Goal: Information Seeking & Learning: Find specific fact

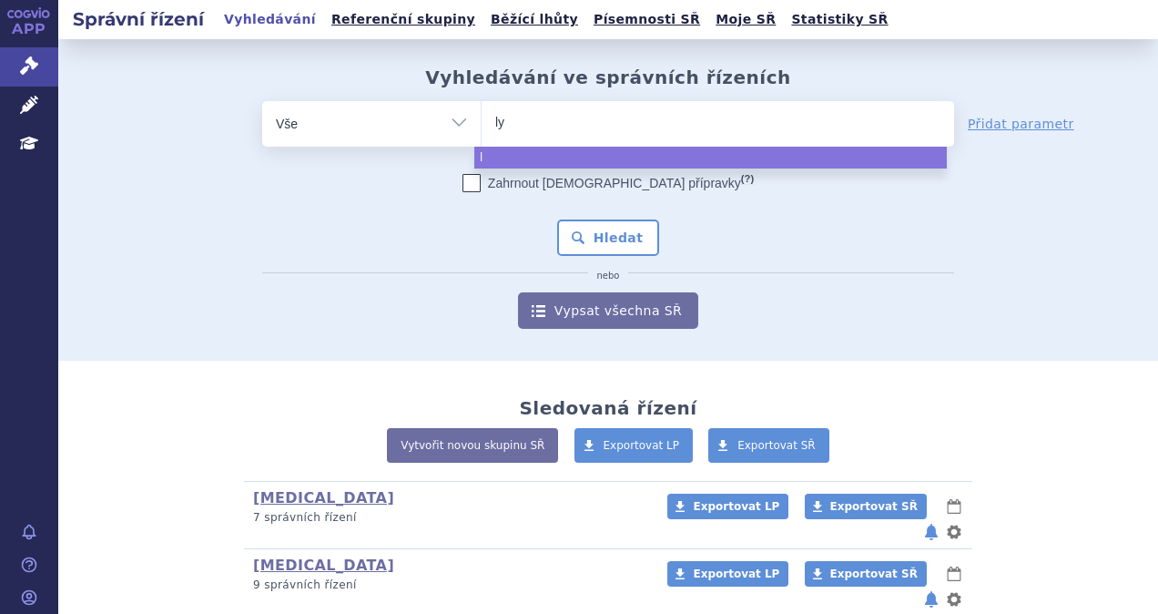
type input "lyn"
type input "lynpa"
type input "lynpar"
type input "lynparza"
select select "lynparza"
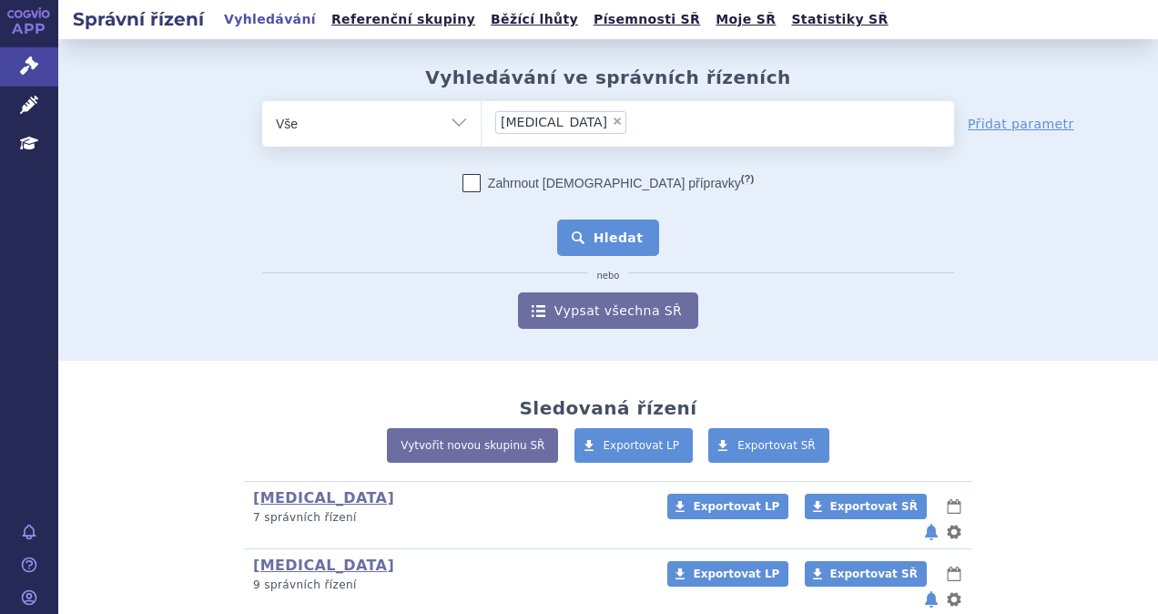
click at [589, 228] on button "Hledat" at bounding box center [608, 237] width 103 height 36
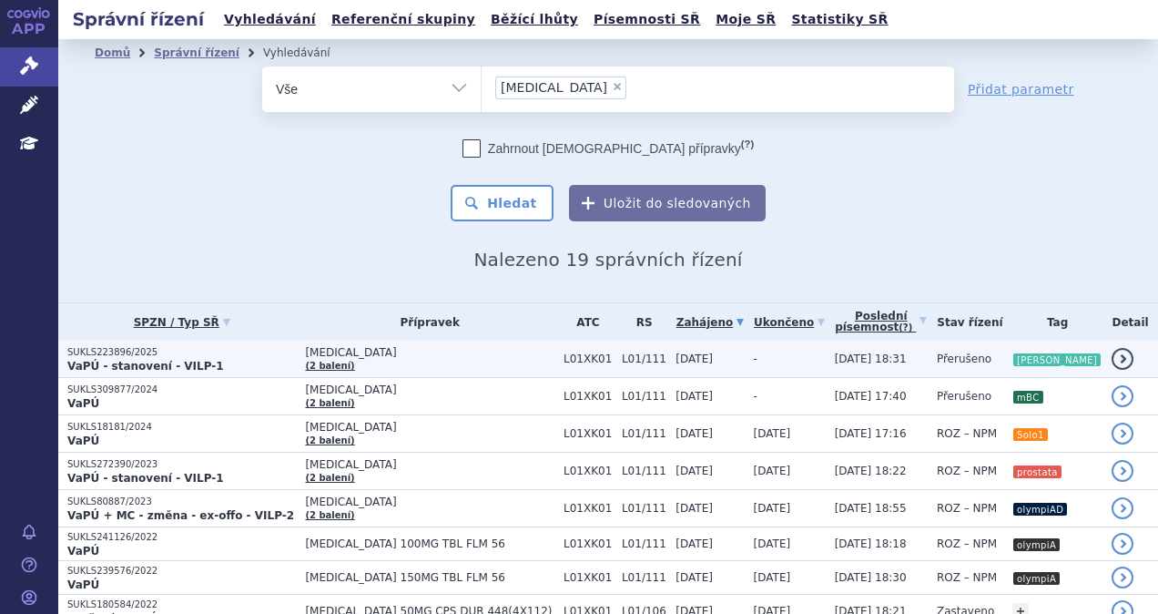
click at [145, 360] on strong "VaPÚ - stanovení - VILP-1" at bounding box center [145, 366] width 157 height 13
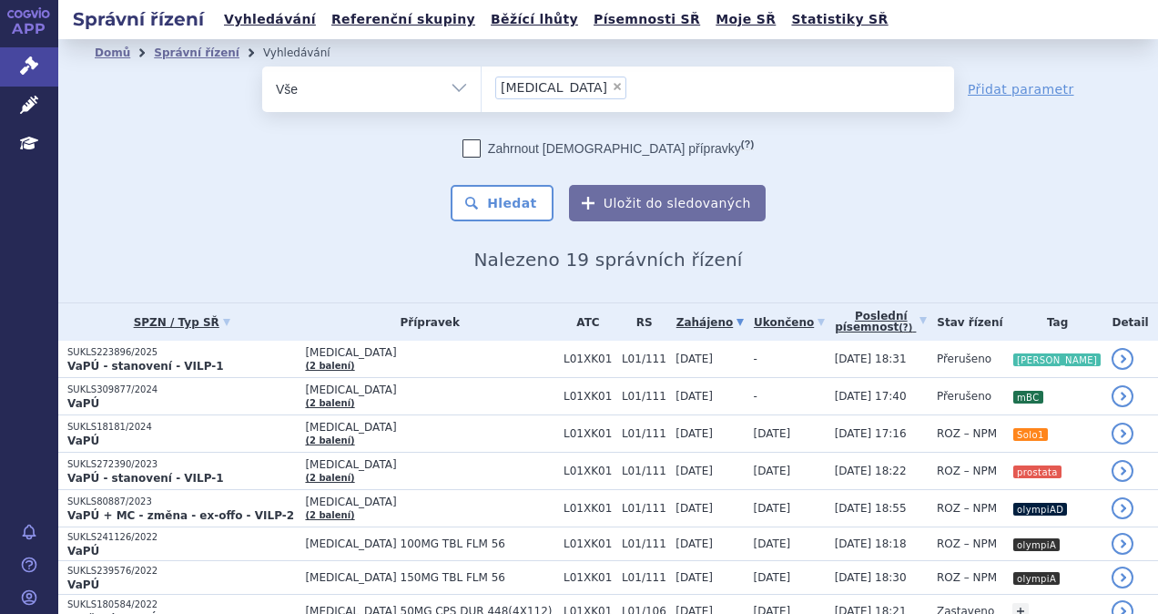
scroll to position [91, 0]
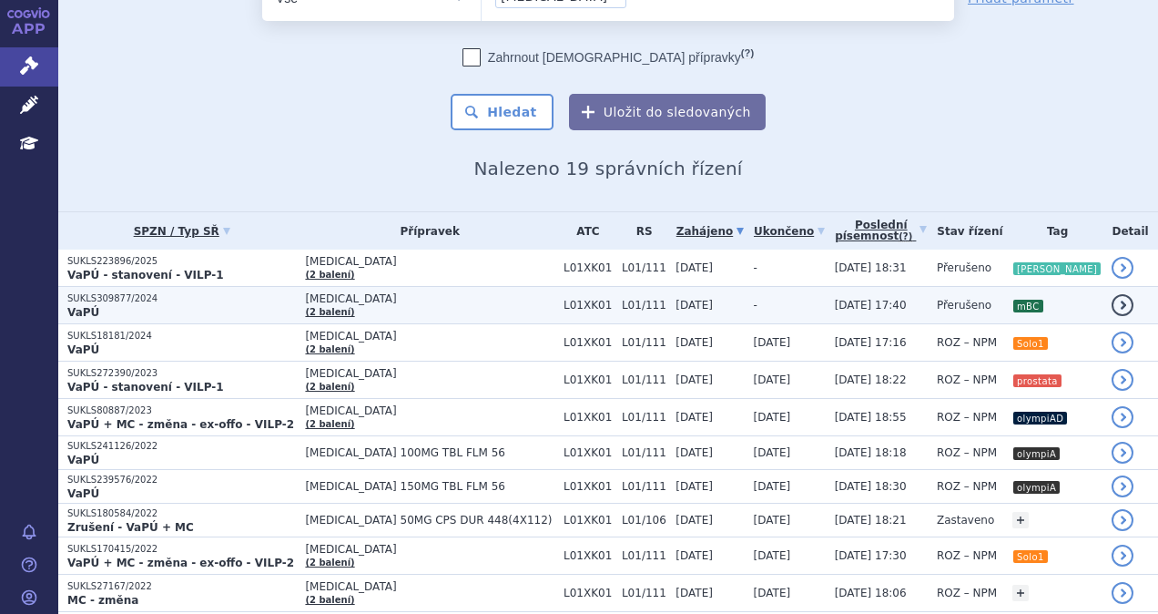
click at [246, 305] on p "VaPÚ" at bounding box center [181, 312] width 229 height 15
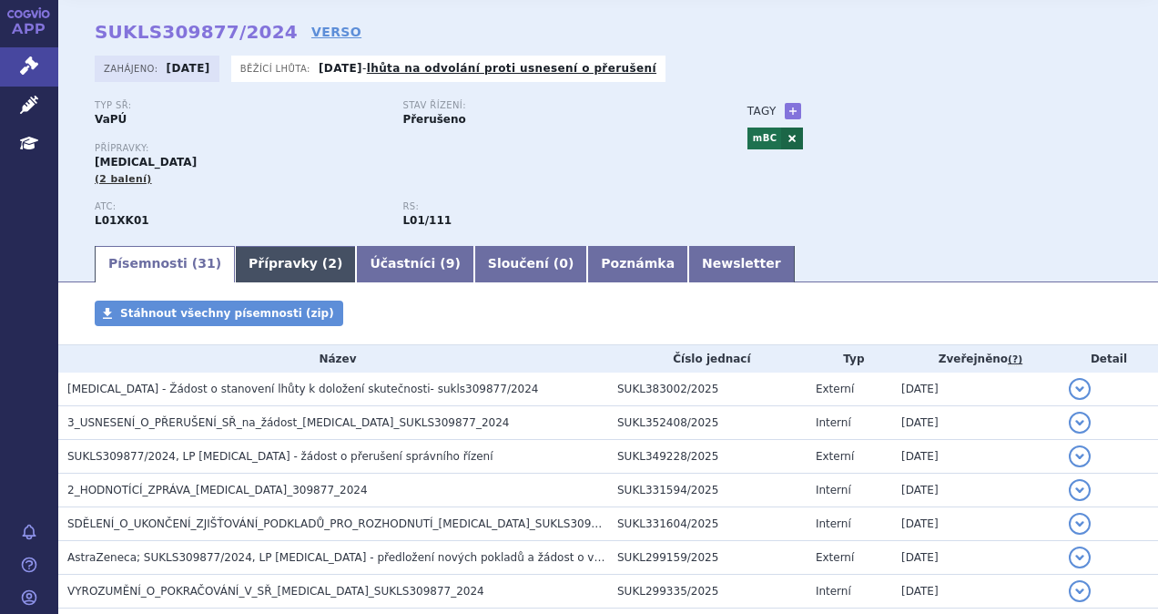
scroll to position [91, 0]
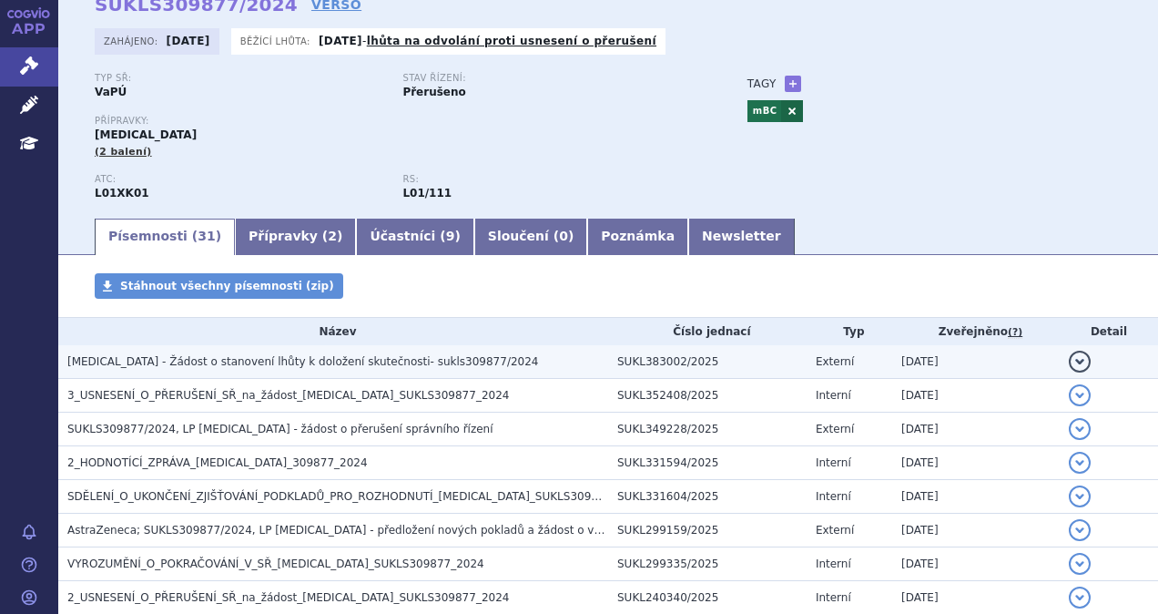
click at [244, 363] on span "[MEDICAL_DATA] - Žádost o stanovení lhůty k doložení skutečnosti- sukls309877/2…" at bounding box center [302, 361] width 471 height 13
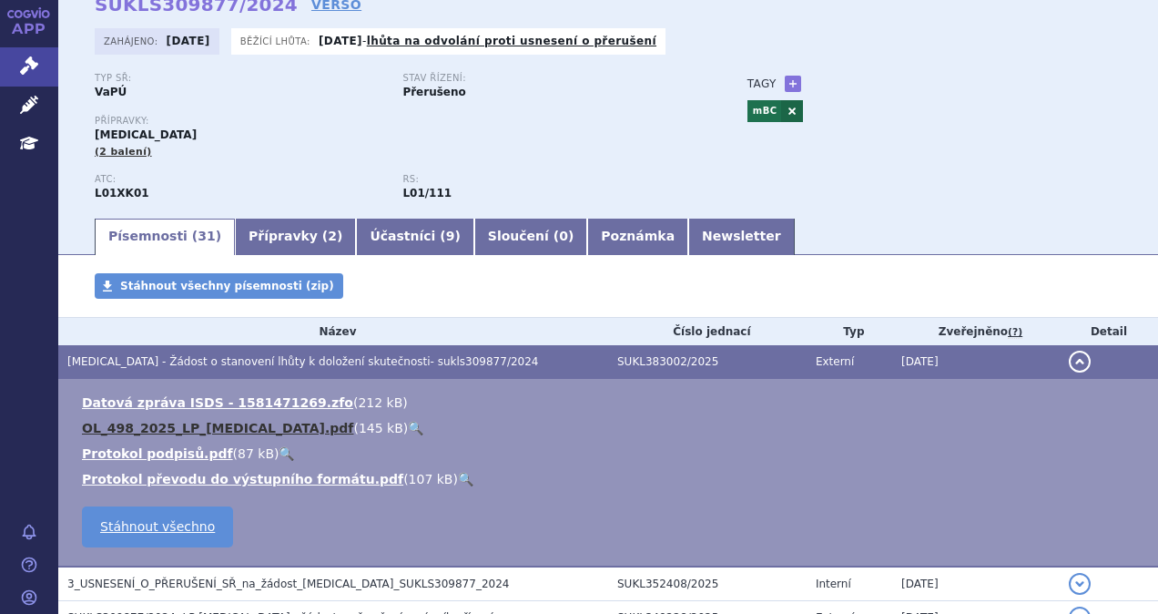
click at [251, 434] on link "OL_498_2025_LP_[MEDICAL_DATA].pdf" at bounding box center [217, 428] width 271 height 15
click at [485, 321] on th "Název" at bounding box center [333, 331] width 550 height 27
click at [499, 297] on div "Stáhnout všechny písemnosti (zip)" at bounding box center [608, 295] width 1100 height 44
click at [430, 362] on span "LYNPARZA - Žádost o stanovení lhůty k doložení skutečnosti- sukls309877/2024" at bounding box center [302, 361] width 471 height 13
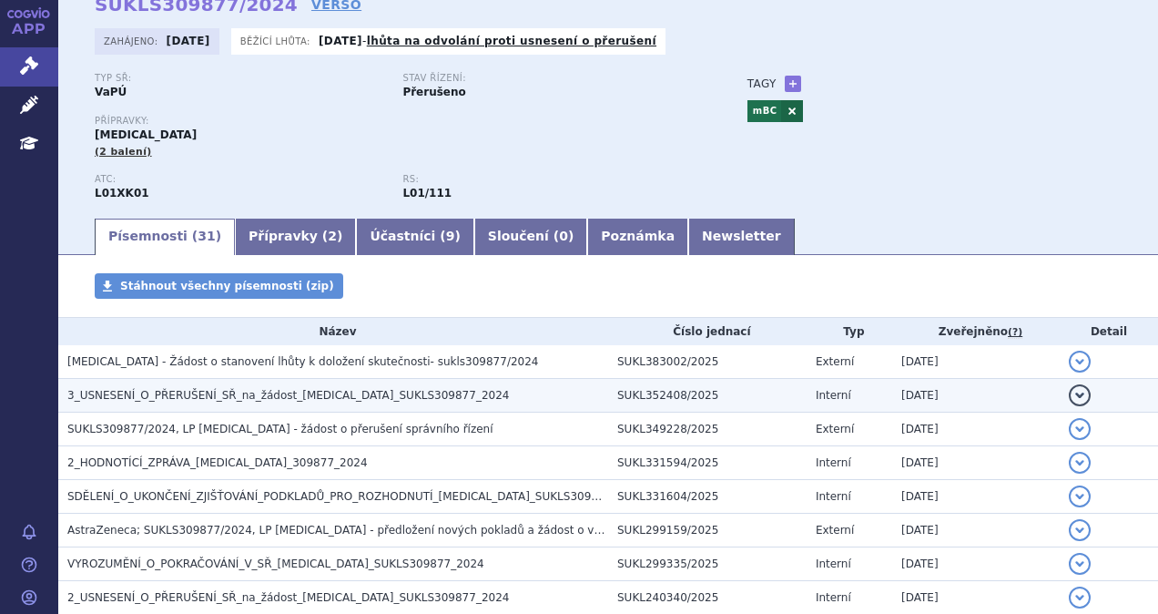
click at [409, 386] on td "3_USNESENÍ_O_PŘERUŠENÍ_SŘ_na_žádost_LYNPARZA_SUKLS309877_2024" at bounding box center [333, 396] width 550 height 34
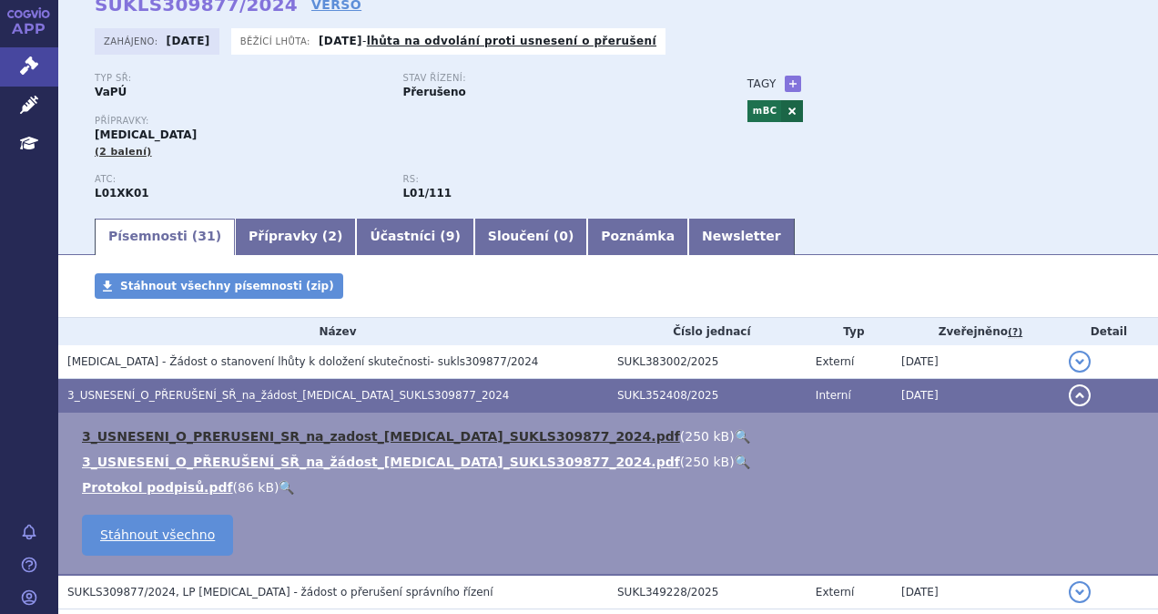
click at [404, 435] on link "3_USNESENI_O_PRERUSENI_SR_na_zadost_LYNPARZA_SUKLS309877_2024.pdf" at bounding box center [381, 436] width 598 height 15
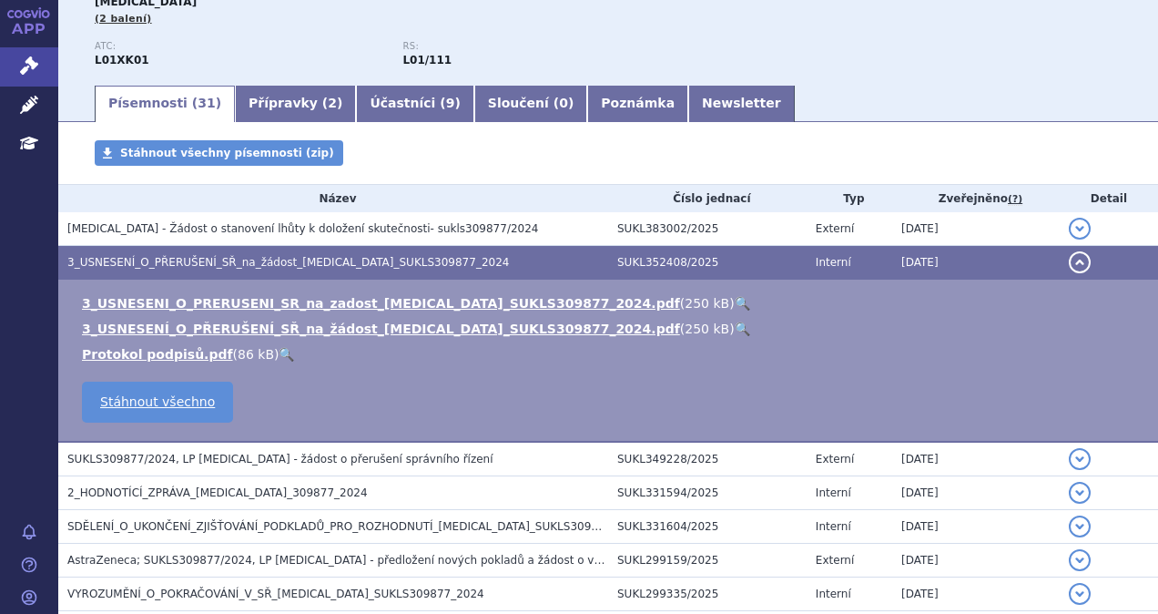
scroll to position [364, 0]
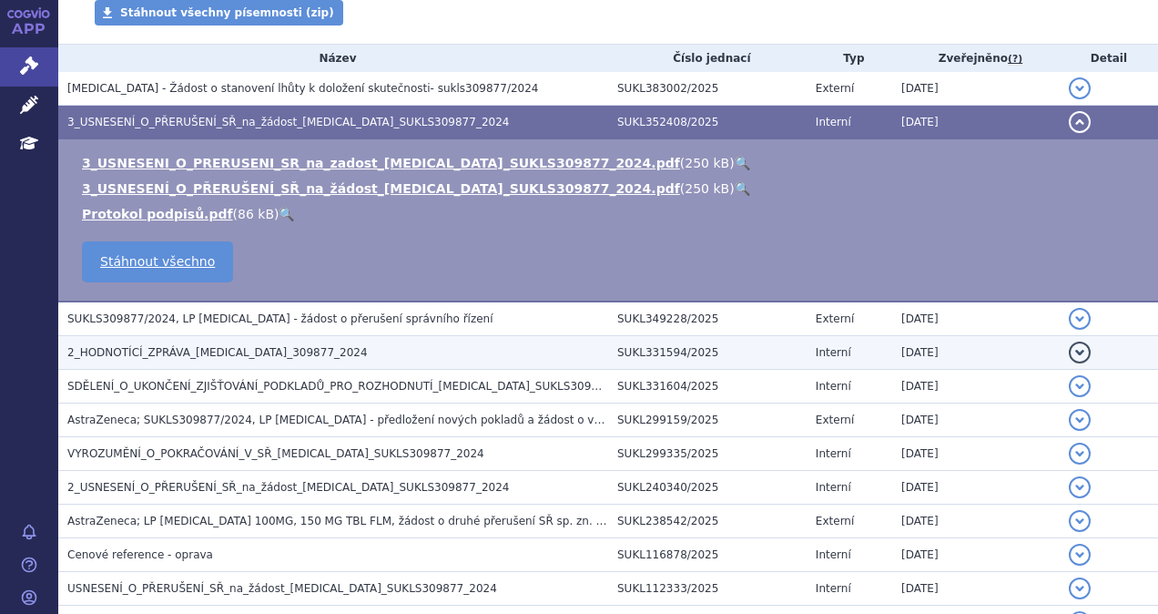
click at [271, 352] on span "2_HODNOTÍCÍ_ZPRÁVA_LYNPARZA_309877_2024" at bounding box center [217, 352] width 301 height 13
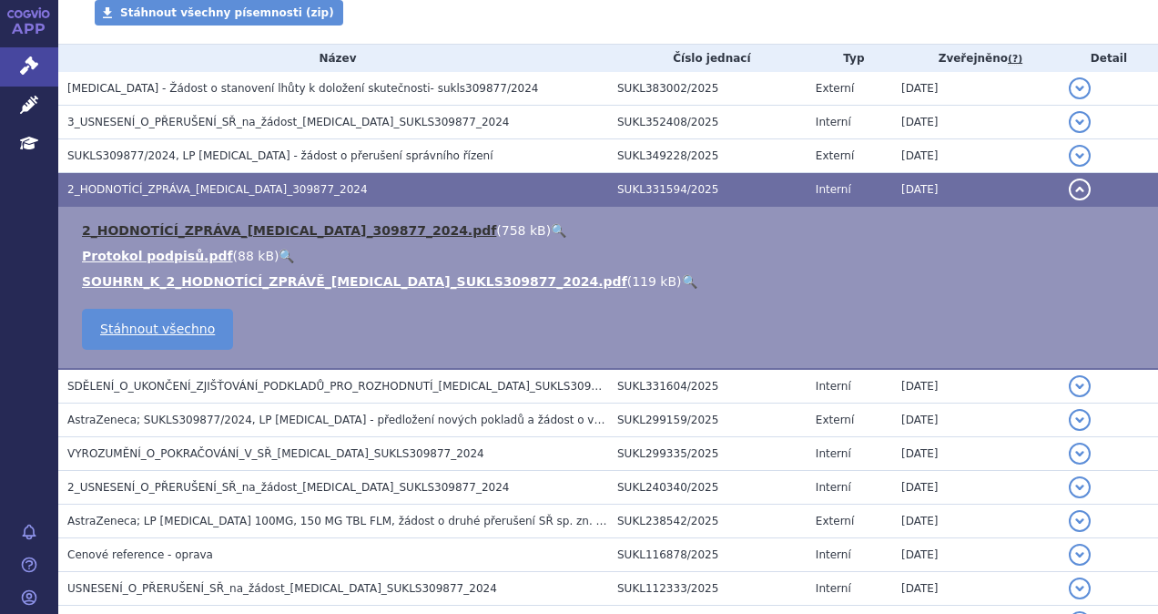
click at [253, 237] on link "2_HODNOTÍCÍ_ZPRÁVA_LYNPARZA_309877_2024.pdf" at bounding box center [289, 230] width 414 height 15
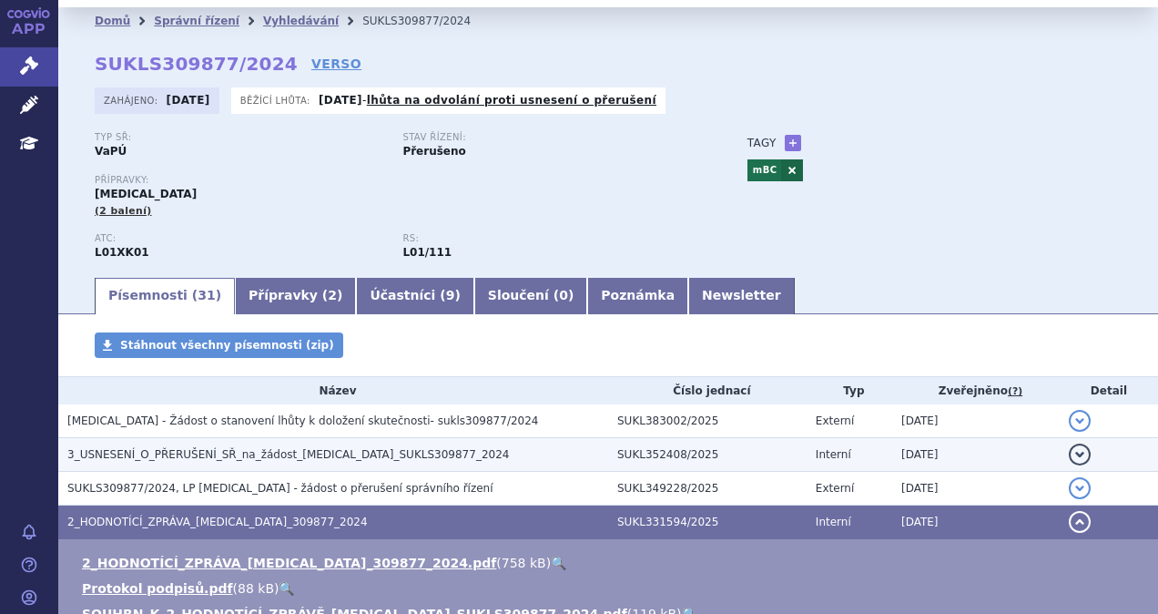
scroll to position [0, 0]
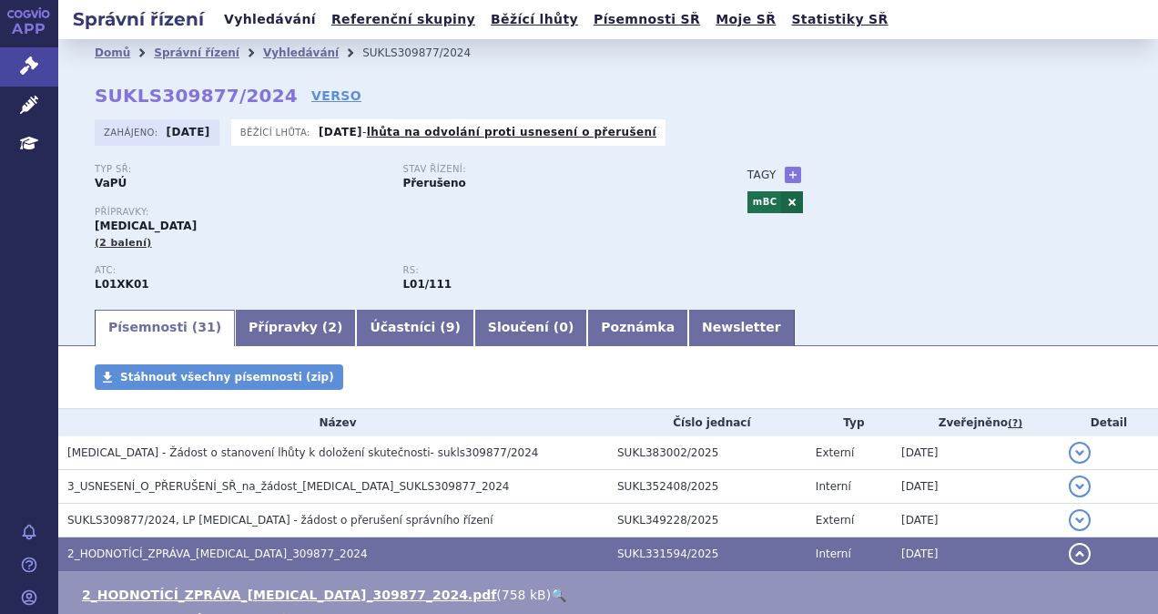
click at [259, 16] on link "Vyhledávání" at bounding box center [270, 19] width 103 height 25
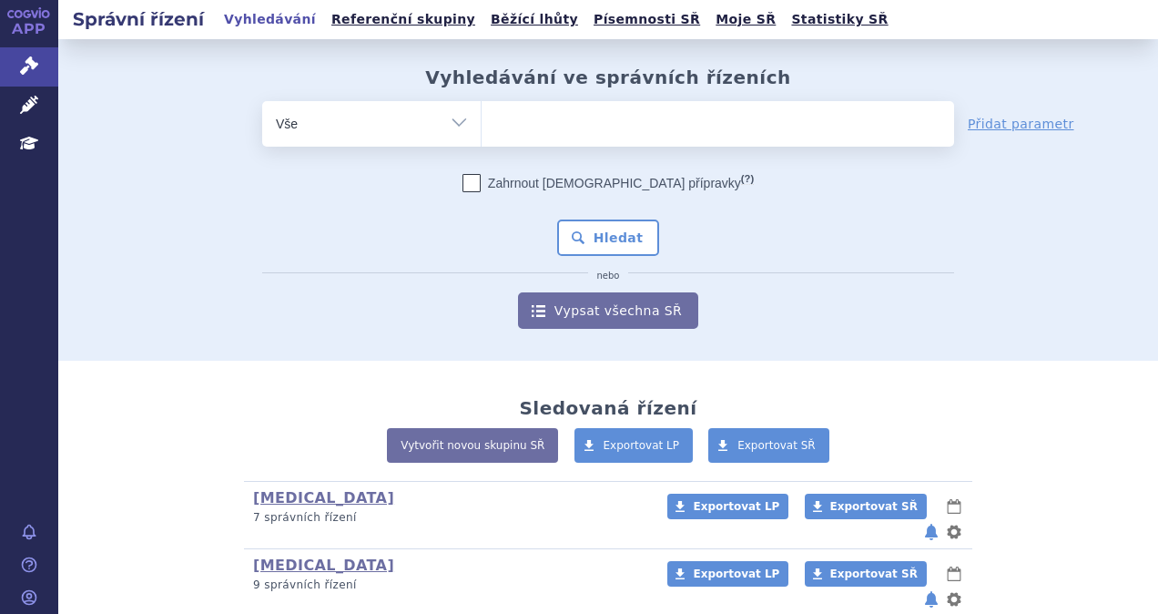
click at [505, 123] on ul at bounding box center [718, 120] width 473 height 38
click at [482, 123] on select at bounding box center [481, 123] width 1 height 46
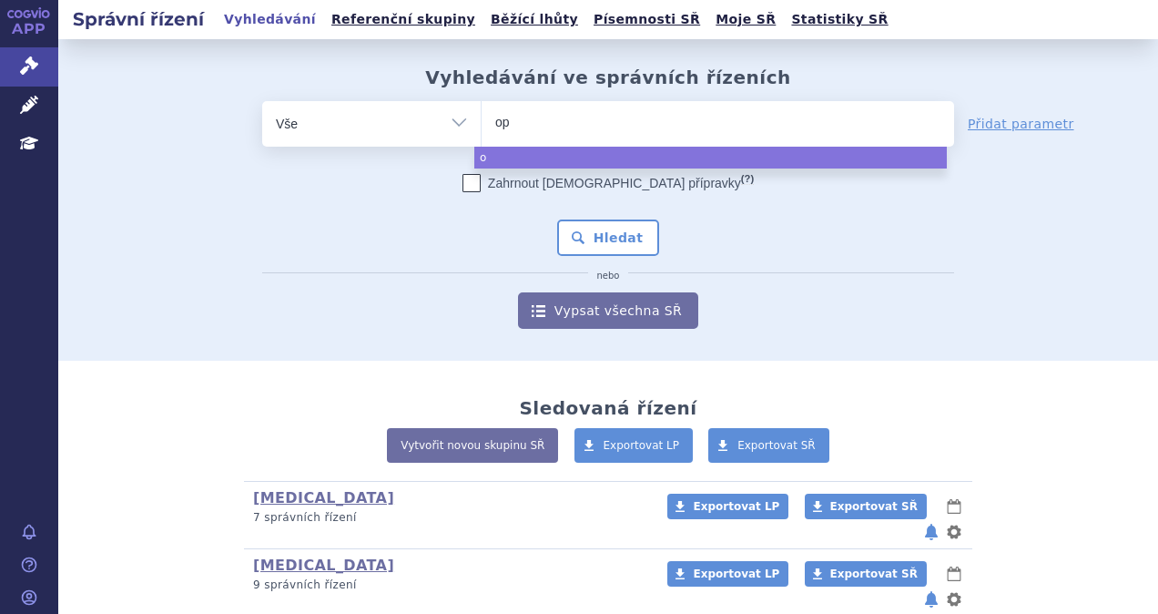
type input "opd"
type input "opdiv"
type input "opdivi"
type input "opdiv"
type input "opdivo"
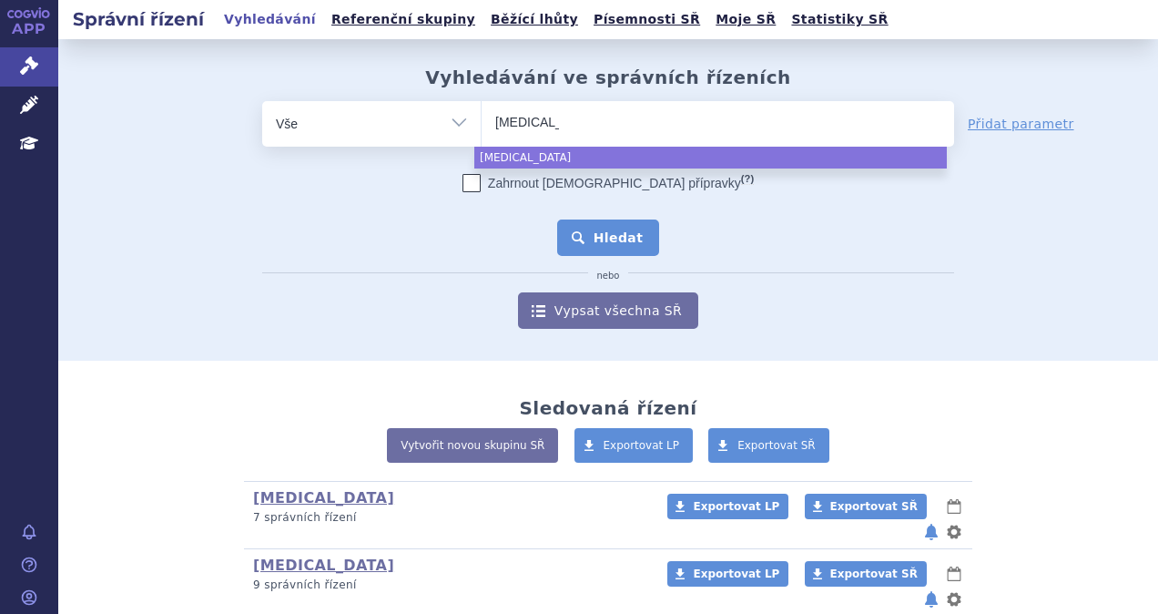
select select "opdivo"
click at [609, 240] on button "Hledat" at bounding box center [608, 237] width 103 height 36
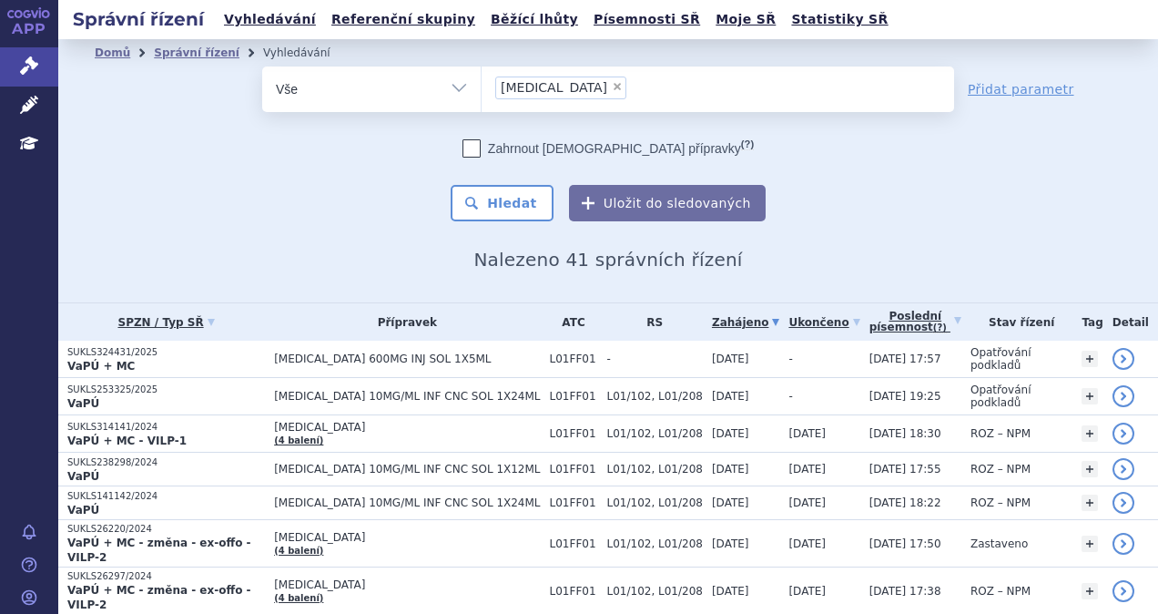
click at [1026, 84] on link "Přidat parametr" at bounding box center [1021, 89] width 107 height 18
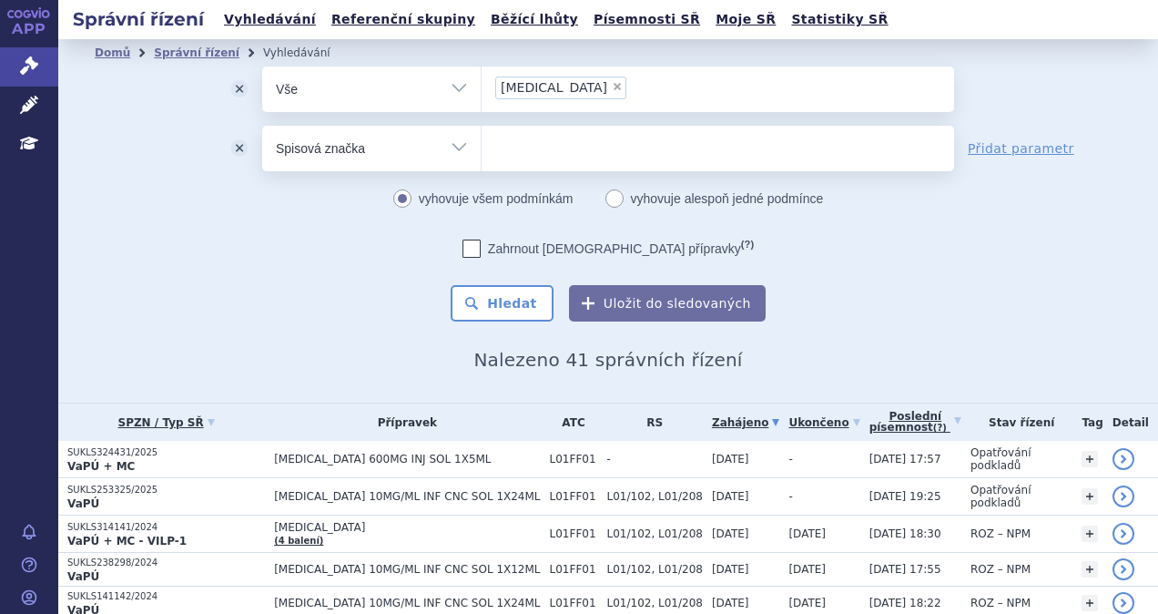
click at [462, 166] on div "odstranit Vše Spisová značka Typ SŘ Přípravek/SUKL kód" at bounding box center [608, 149] width 692 height 46
click at [454, 149] on select "Vše Spisová značka Typ SŘ Přípravek/SUKL kód Účastník/Držitel" at bounding box center [371, 146] width 219 height 41
select select "filter-procedure-product-status"
click at [262, 126] on select "Vše Spisová značka Typ SŘ Přípravek/SUKL kód Účastník/Držitel" at bounding box center [371, 146] width 219 height 41
click at [554, 153] on ul at bounding box center [718, 145] width 473 height 38
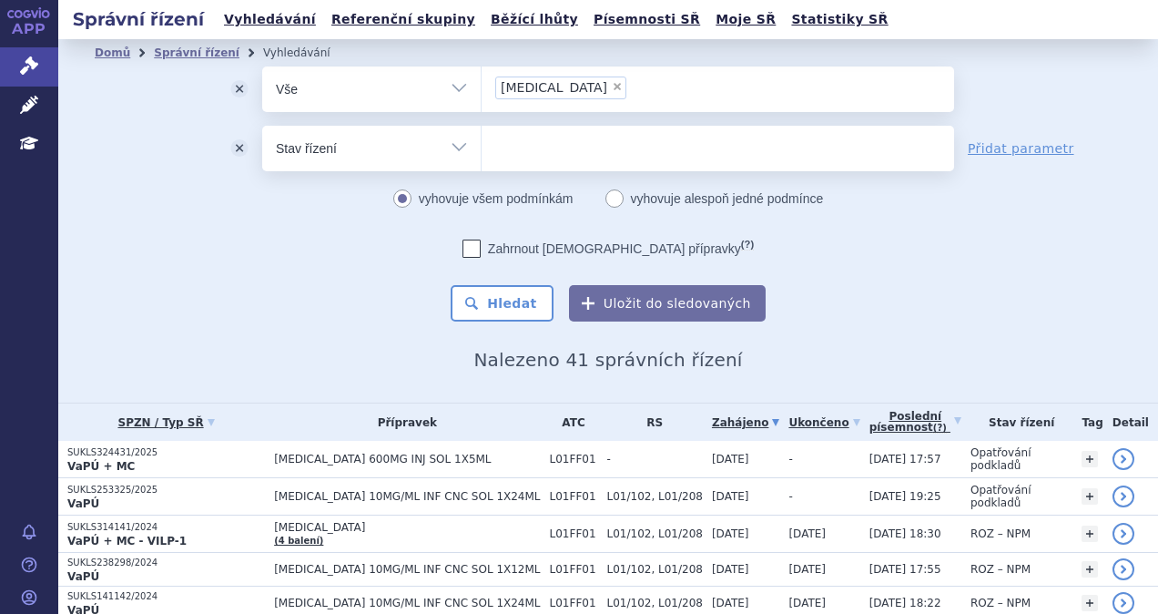
click at [482, 153] on select at bounding box center [481, 148] width 1 height 46
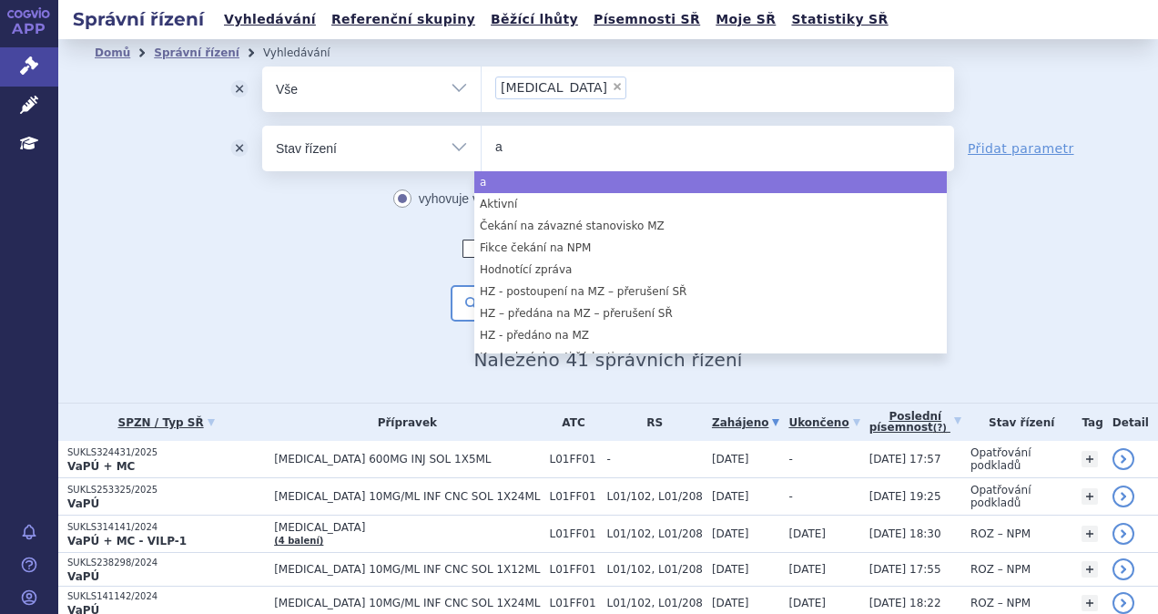
type input "a"
select select "a0d16f3a-7c3c-49b9-bbbf-43dbf2e58536"
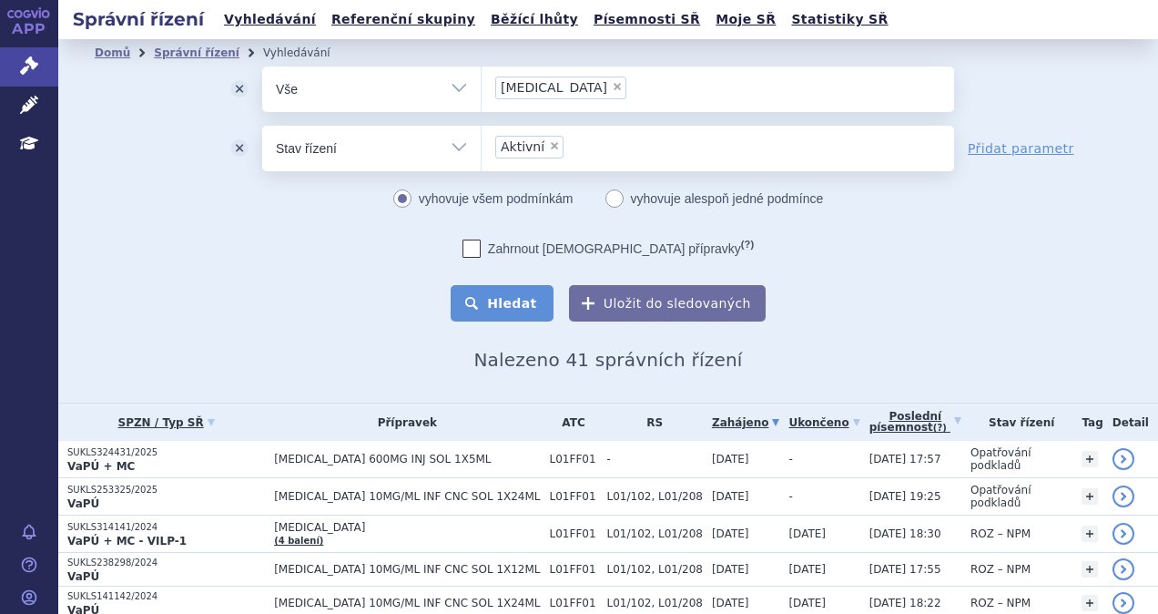
click at [510, 297] on button "Hledat" at bounding box center [502, 303] width 103 height 36
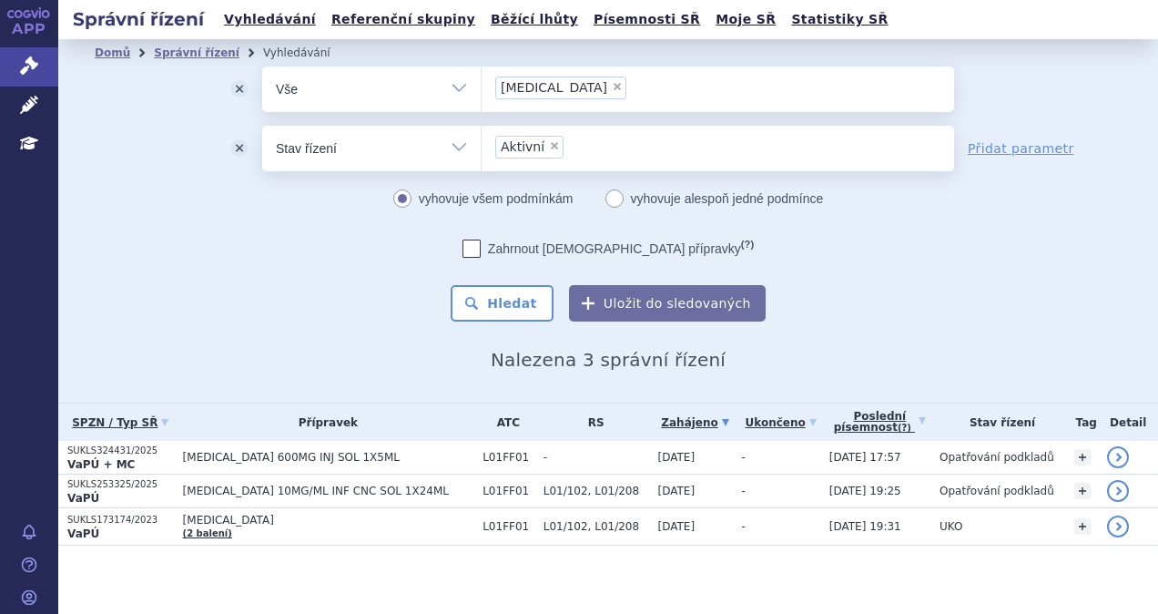
scroll to position [3, 0]
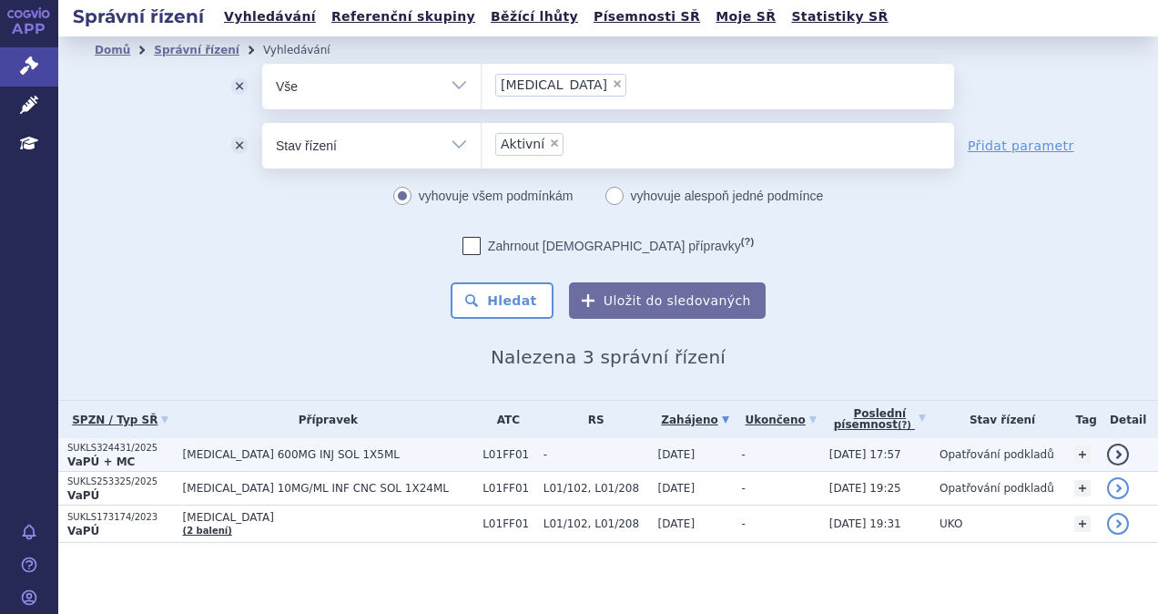
click at [375, 459] on span "[MEDICAL_DATA] 600MG INJ SOL 1X5ML" at bounding box center [328, 454] width 291 height 13
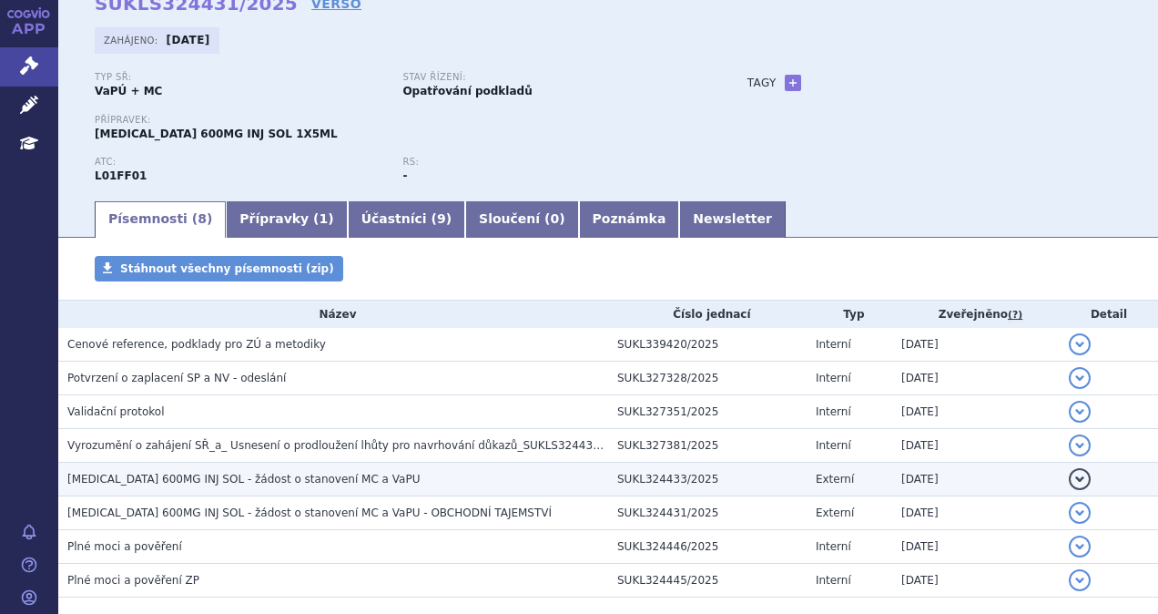
scroll to position [183, 0]
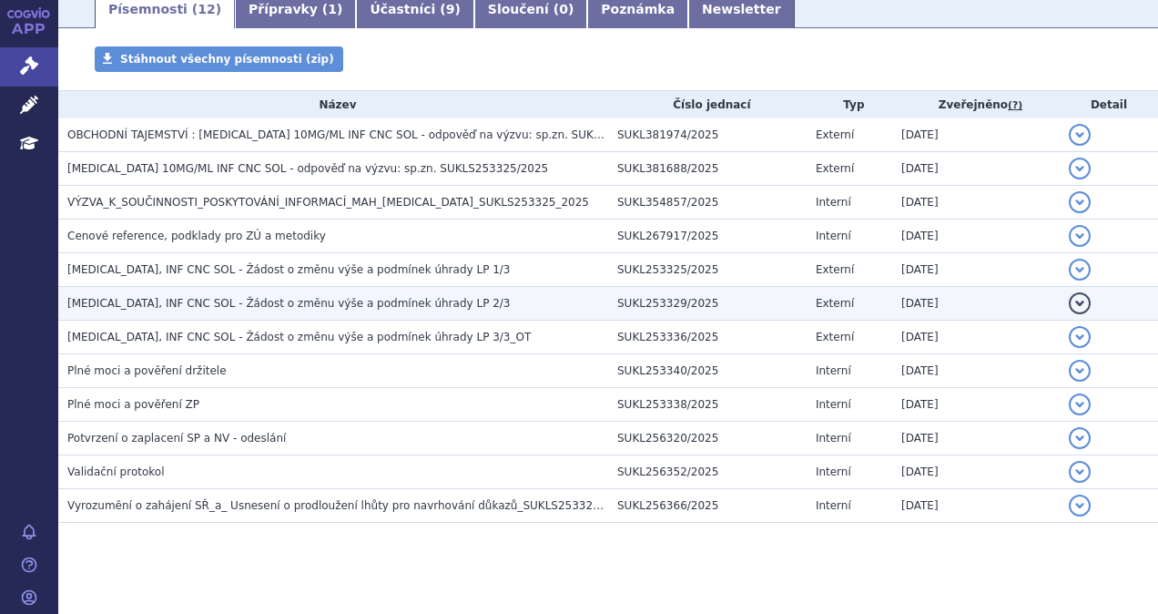
scroll to position [317, 0]
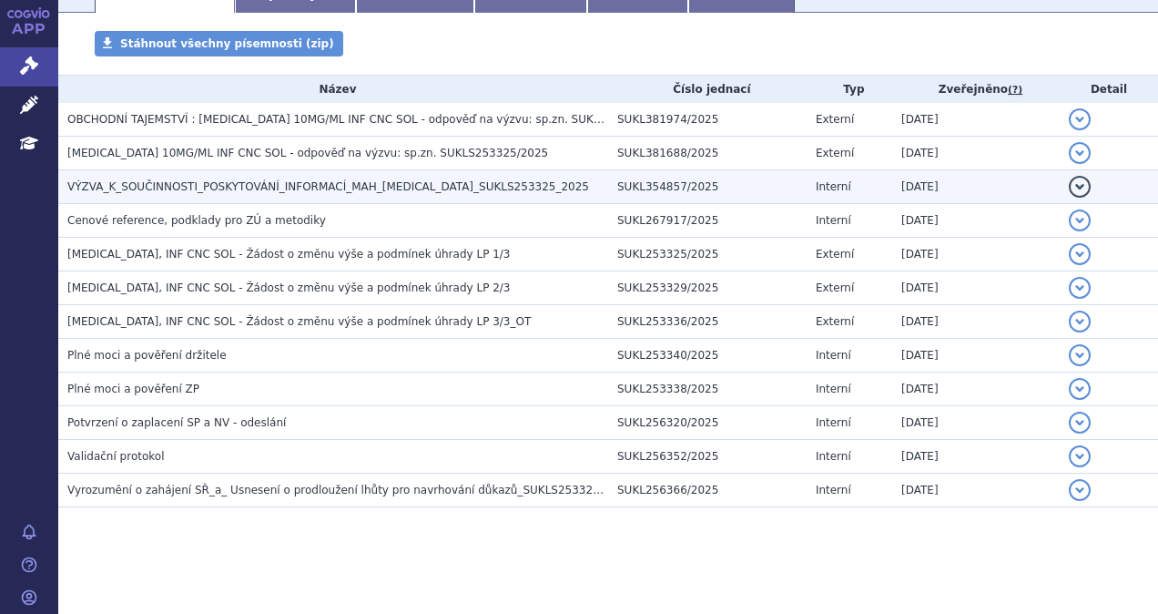
click at [479, 190] on span "VÝZVA_K_SOUČINNOSTI_POSKYTOVÁNÍ_INFORMACÍ_MAH_[MEDICAL_DATA]_SUKLS253325_2025" at bounding box center [328, 186] width 522 height 13
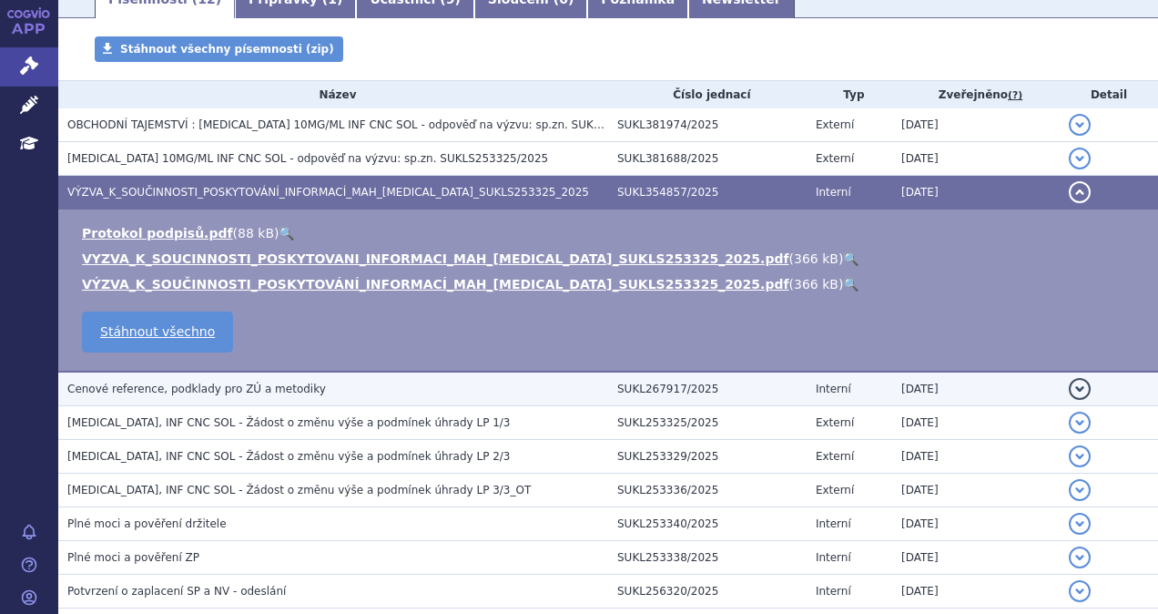
scroll to position [273, 0]
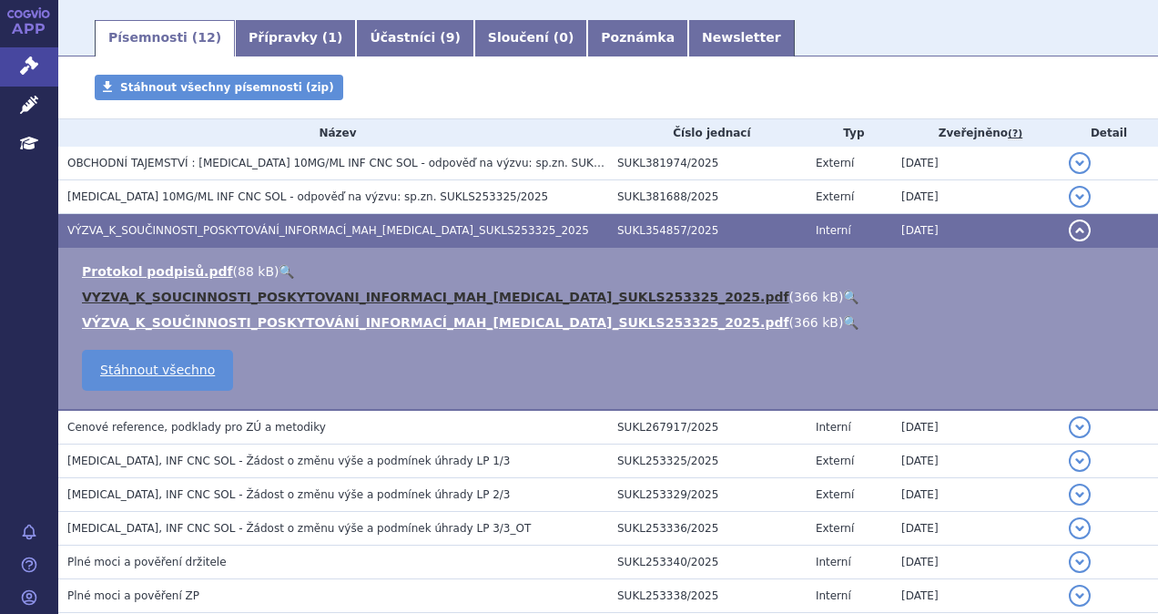
click at [365, 294] on link "VYZVA_K_SOUCINNOSTI_POSKYTOVANI_INFORMACI_MAH_[MEDICAL_DATA]_SUKLS253325_2025.p…" at bounding box center [436, 297] width 708 height 15
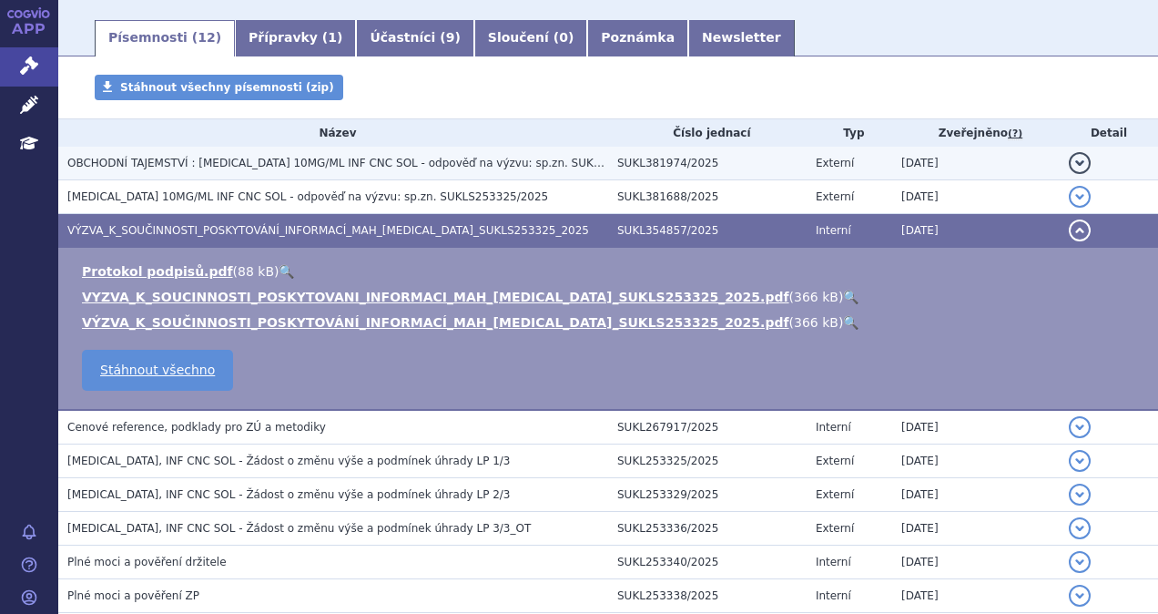
click at [220, 167] on span "OBCHODNÍ TAJEMSTVÍ : [MEDICAL_DATA] 10MG/ML INF CNC SOL - odpověď na výzvu: sp.…" at bounding box center [373, 163] width 613 height 13
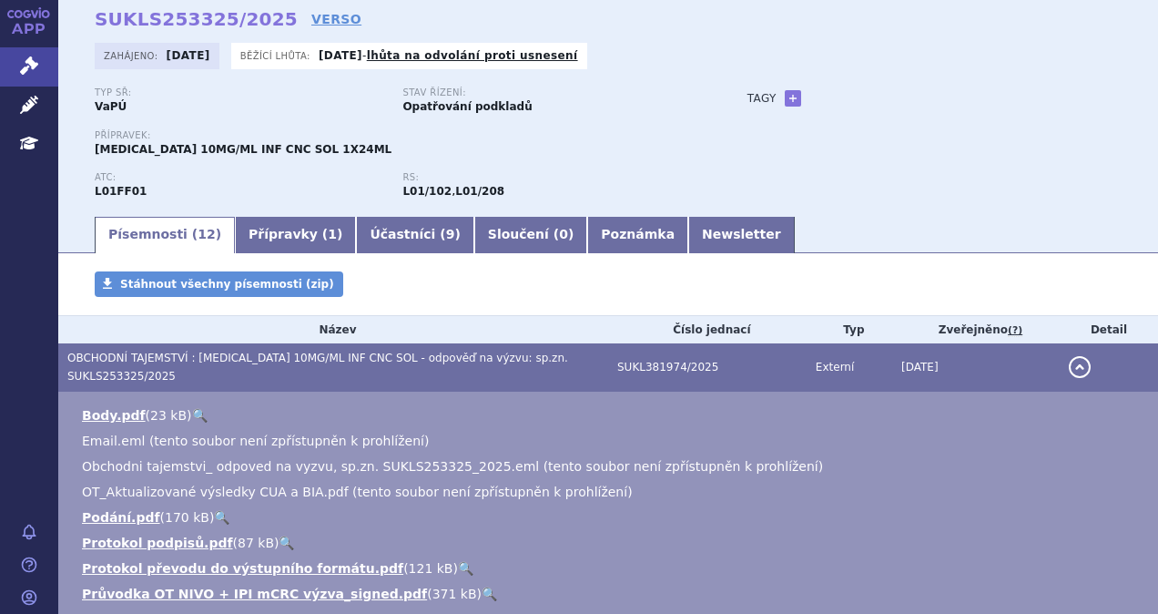
scroll to position [0, 0]
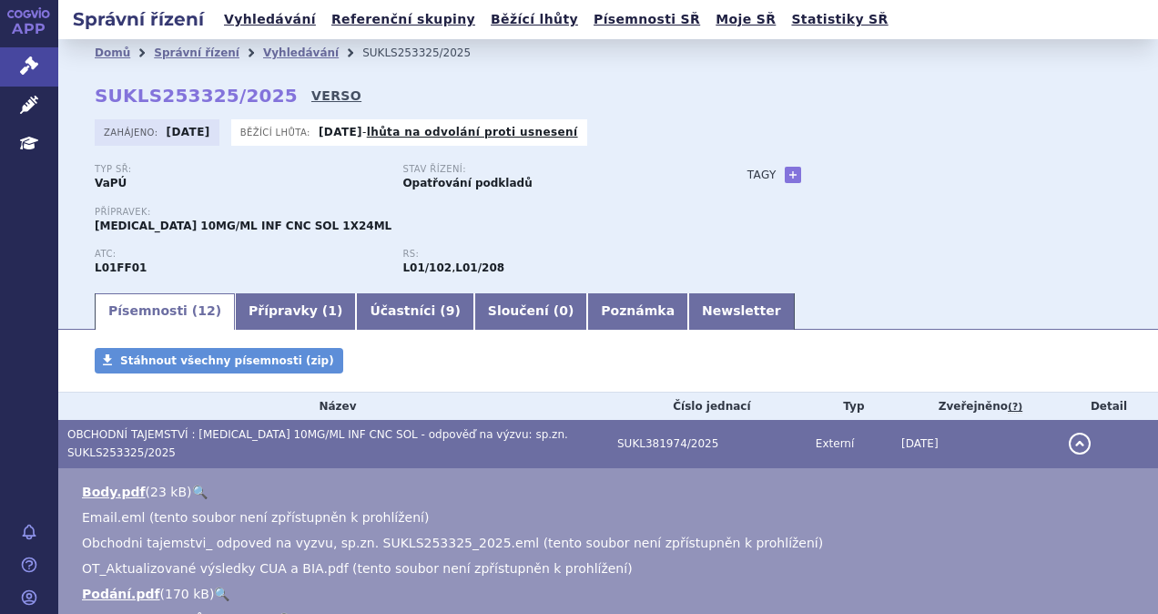
click at [311, 96] on link "VERSO" at bounding box center [336, 96] width 50 height 18
drag, startPoint x: 262, startPoint y: 96, endPoint x: 98, endPoint y: 89, distance: 164.1
click at [98, 89] on strong "SUKLS253325/2025" at bounding box center [196, 96] width 203 height 22
copy strong "SUKLS253325/2025"
